Goal: Task Accomplishment & Management: Manage account settings

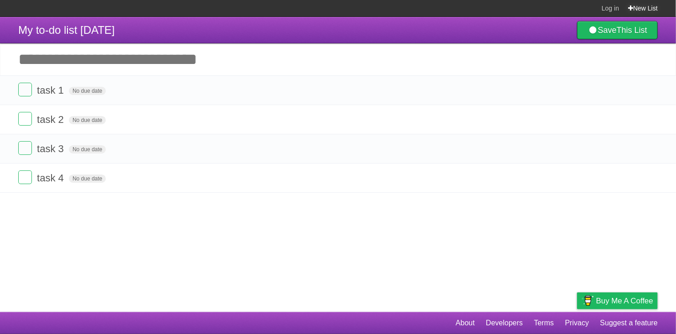
click at [642, 8] on link "New List" at bounding box center [643, 8] width 30 height 16
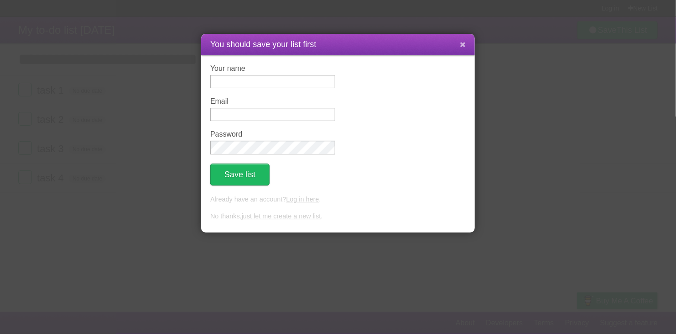
click at [464, 43] on icon at bounding box center [463, 45] width 6 height 8
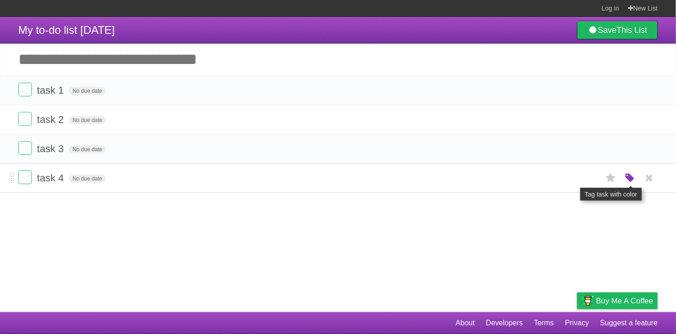
click at [632, 178] on icon "button" at bounding box center [630, 178] width 13 height 12
click at [573, 175] on label "Purple" at bounding box center [578, 178] width 10 height 10
click at [529, 221] on article "My to-do list 10/09/2025 Save This List Add another task ********* task 1 No du…" at bounding box center [338, 164] width 676 height 295
click at [26, 178] on label at bounding box center [25, 177] width 14 height 14
click at [23, 179] on label at bounding box center [25, 177] width 14 height 14
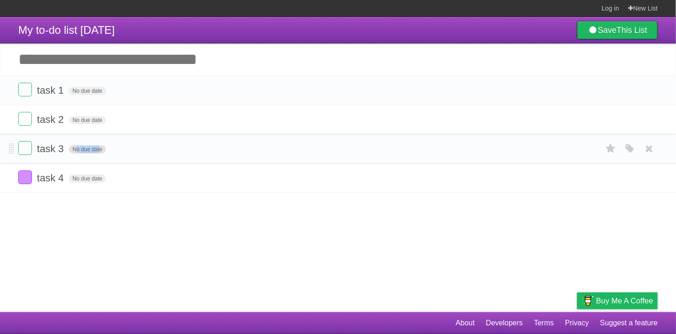
drag, startPoint x: 95, startPoint y: 144, endPoint x: 97, endPoint y: 149, distance: 4.8
click at [97, 149] on form "task 3 No due date White Red Blue Green Purple Orange" at bounding box center [338, 148] width 640 height 15
click at [97, 149] on span "No due date" at bounding box center [87, 149] width 37 height 8
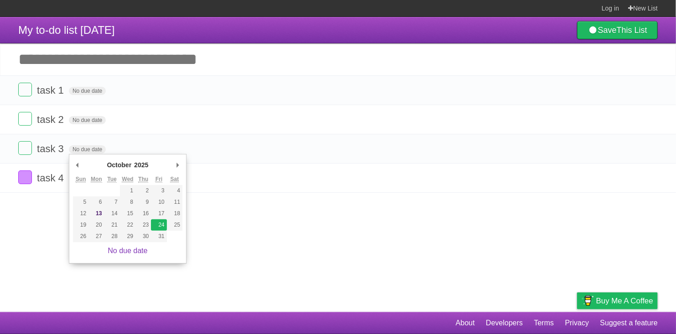
type span "Fri Oct 24 2025"
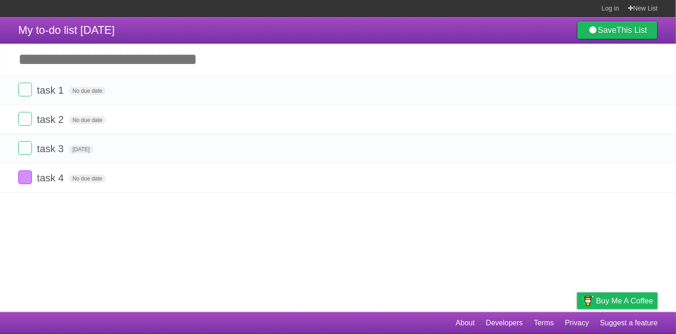
click at [156, 225] on article "My to-do list 10/09/2025 Save This List Add another task ********* task 1 No du…" at bounding box center [338, 164] width 676 height 295
